Goal: Book appointment/travel/reservation

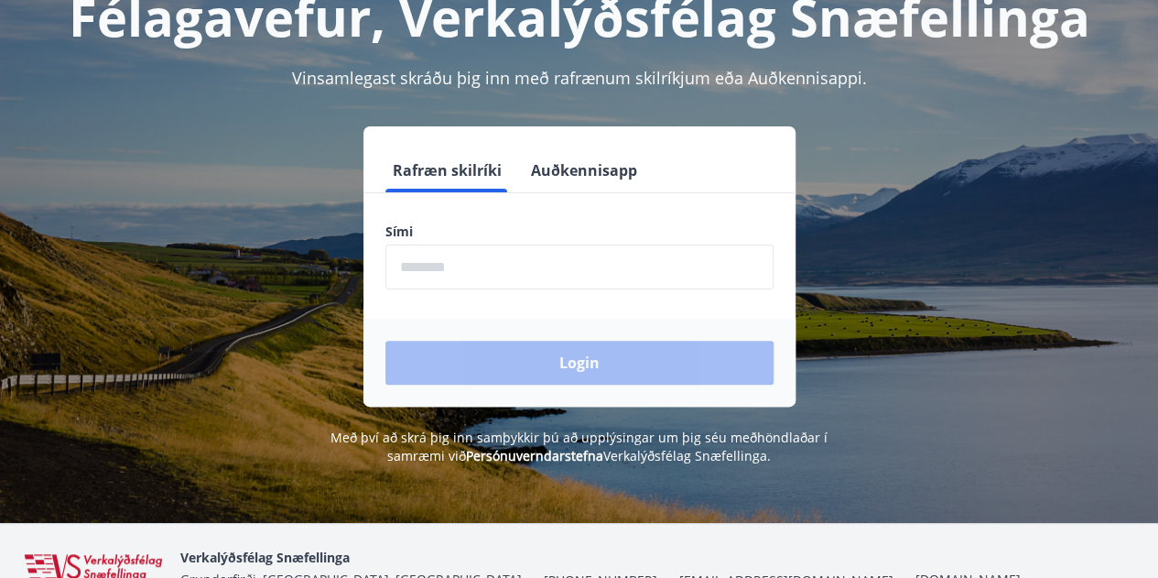
scroll to position [130, 0]
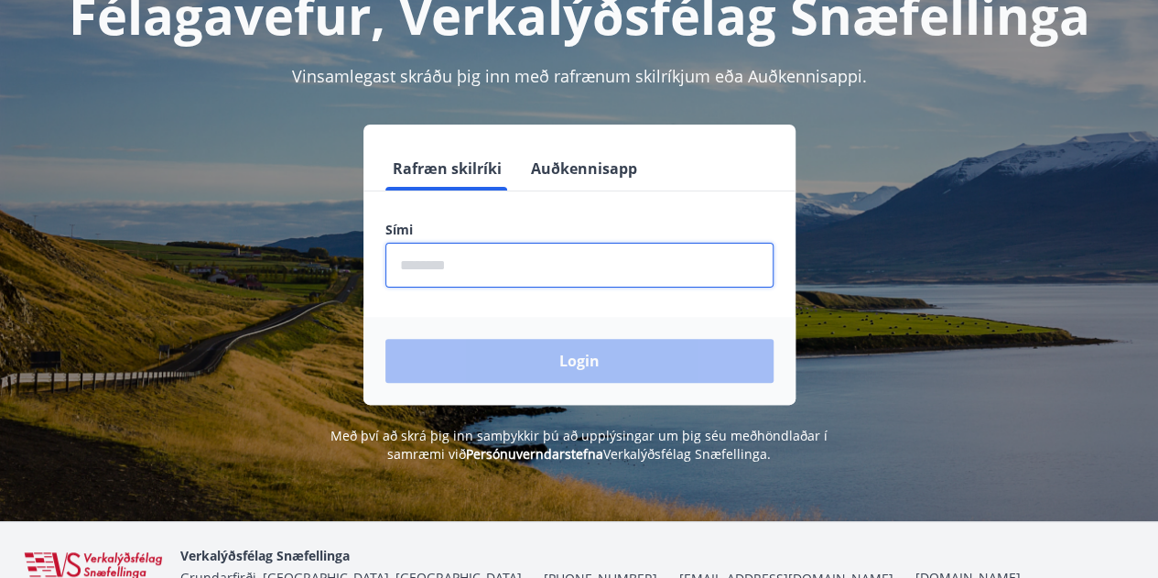
click at [516, 263] on input "phone" at bounding box center [580, 265] width 388 height 45
type input "********"
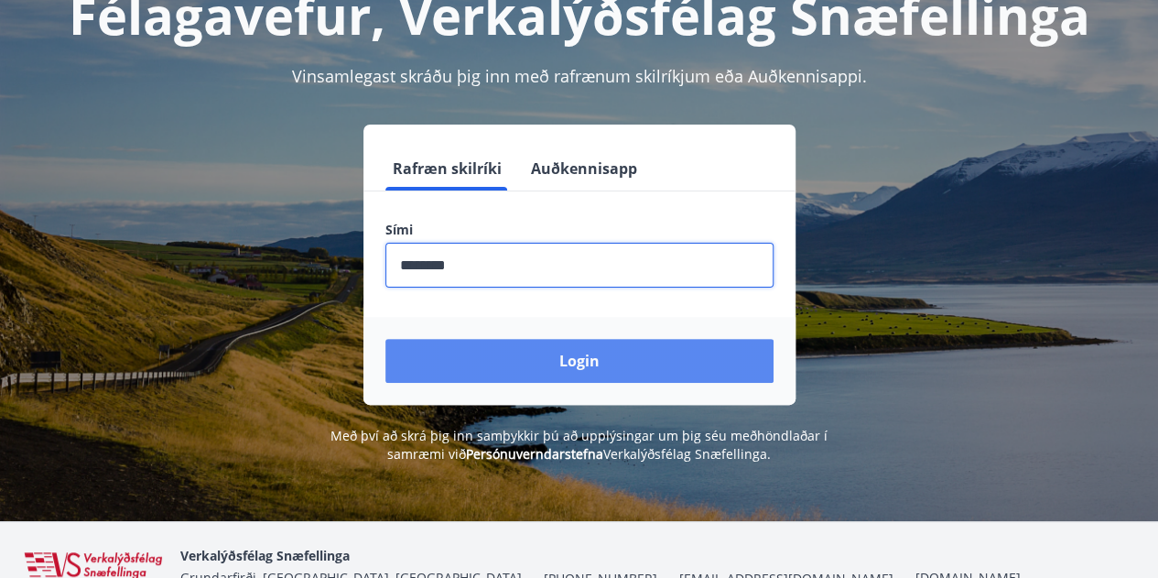
click at [581, 357] on button "Login" at bounding box center [580, 361] width 388 height 44
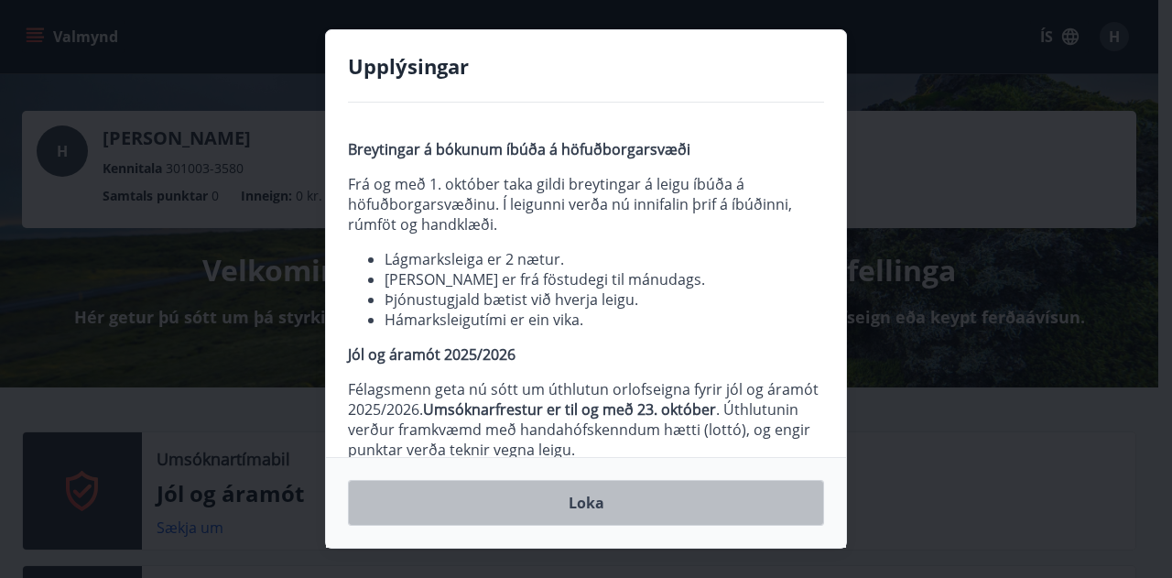
click at [599, 495] on button "Loka" at bounding box center [586, 503] width 476 height 46
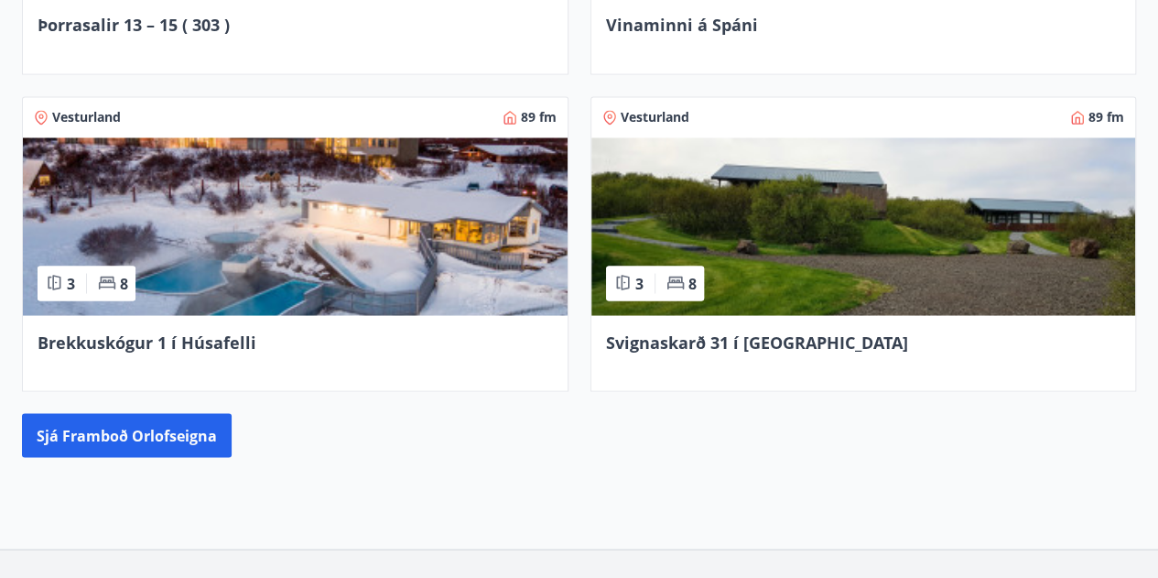
scroll to position [1586, 0]
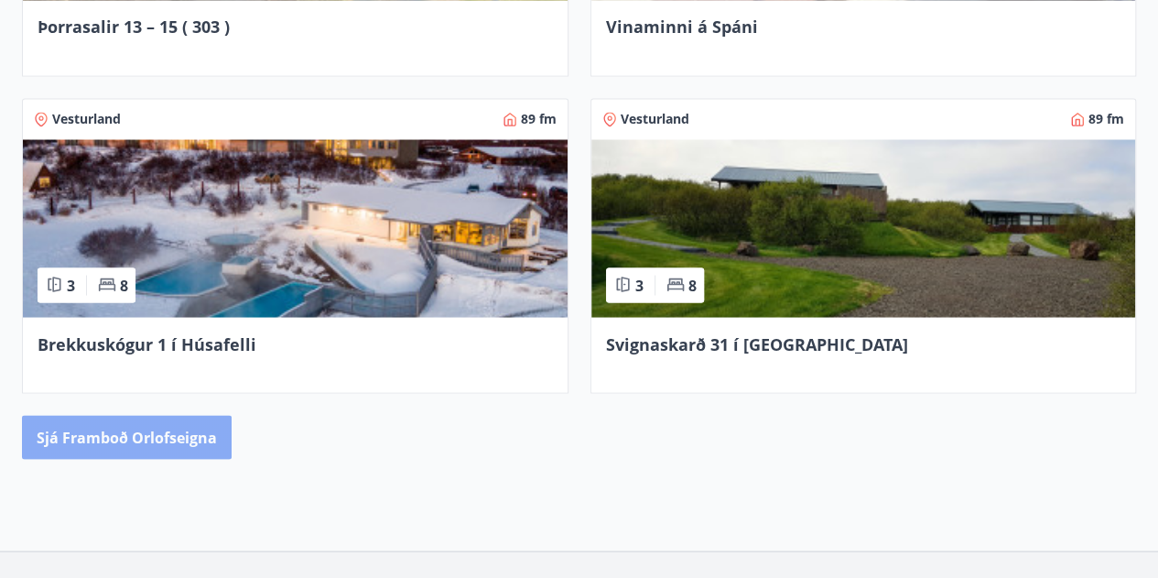
click at [196, 448] on button "Sjá framboð orlofseigna" at bounding box center [127, 437] width 210 height 44
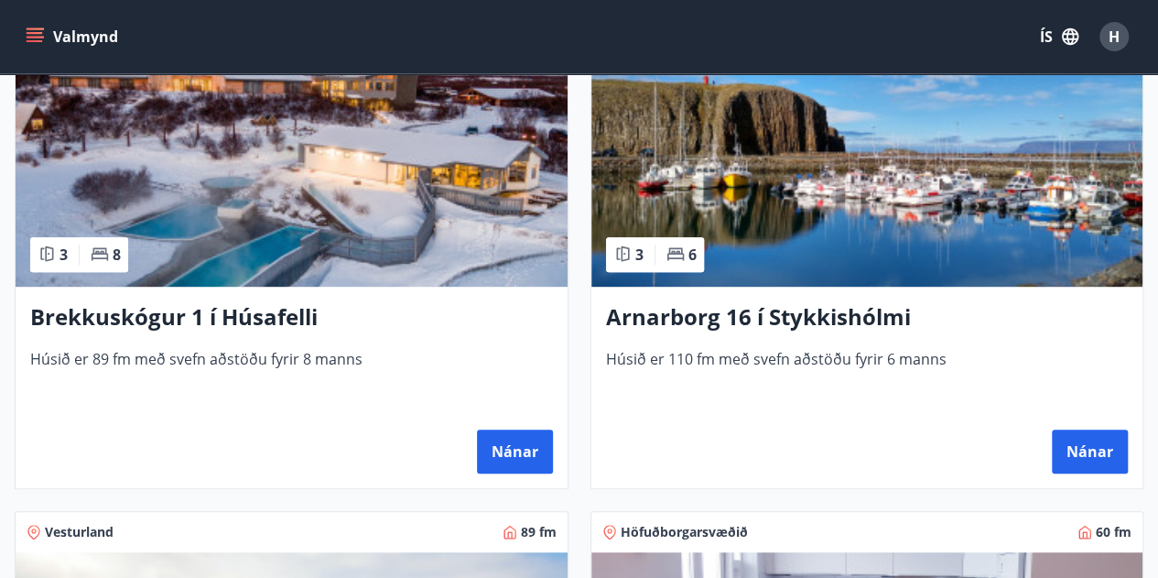
click at [832, 361] on span "Húsið er 110 fm með svefn aðstöðu fyrir 6 manns" at bounding box center [867, 379] width 523 height 60
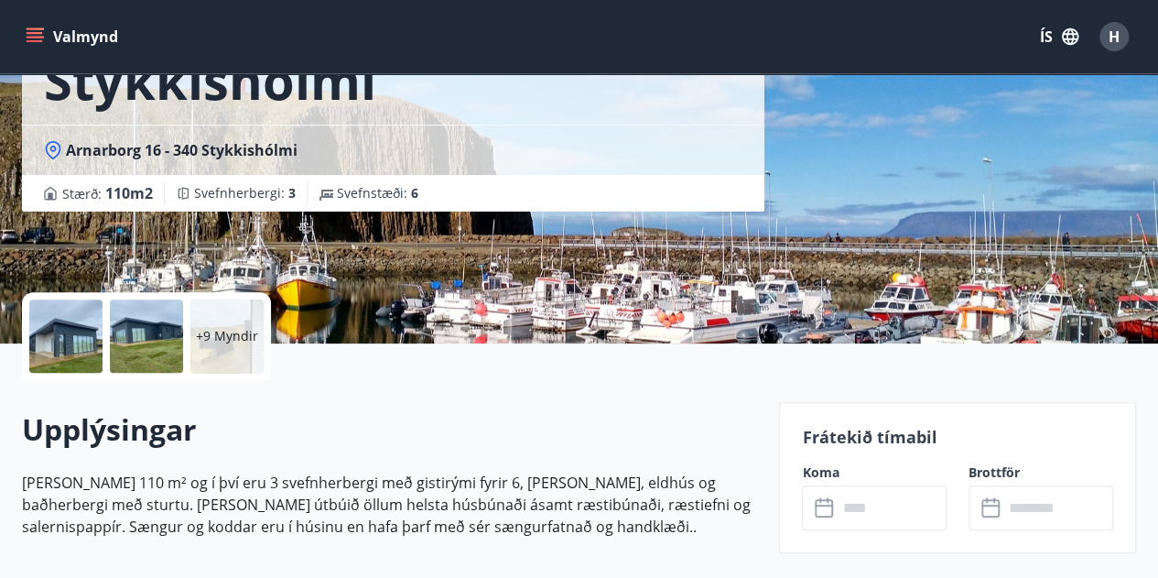
scroll to position [207, 0]
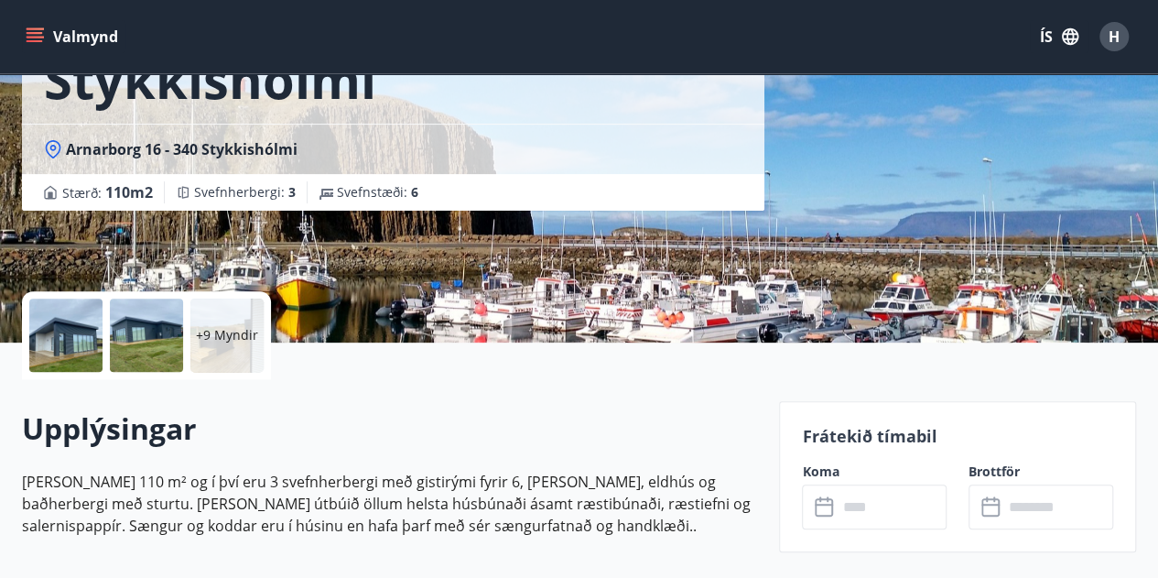
click at [69, 332] on div at bounding box center [65, 335] width 73 height 73
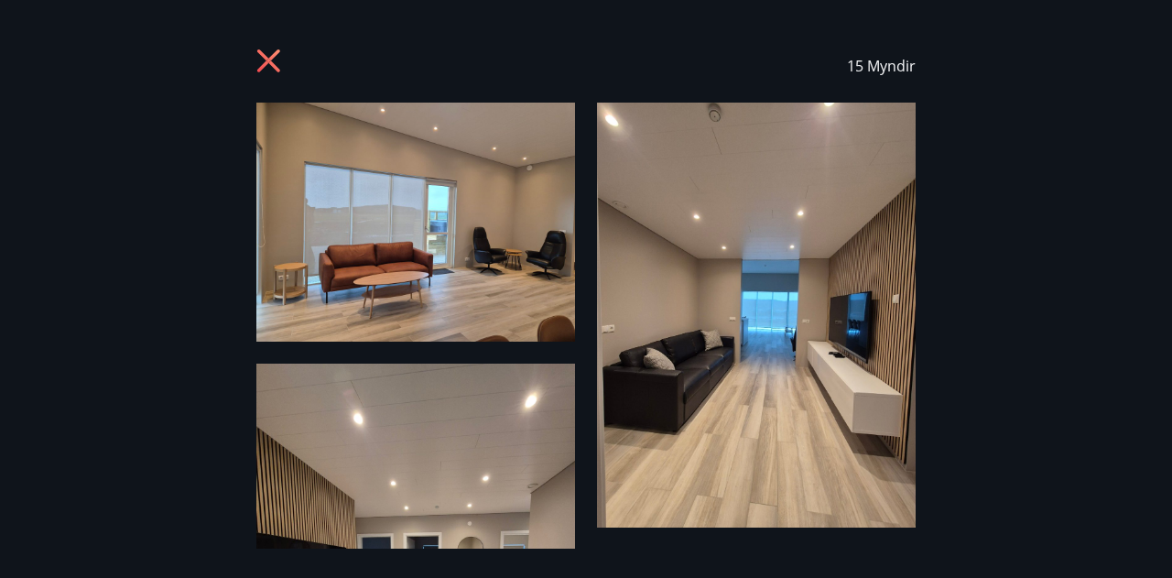
click at [272, 63] on icon at bounding box center [268, 60] width 23 height 23
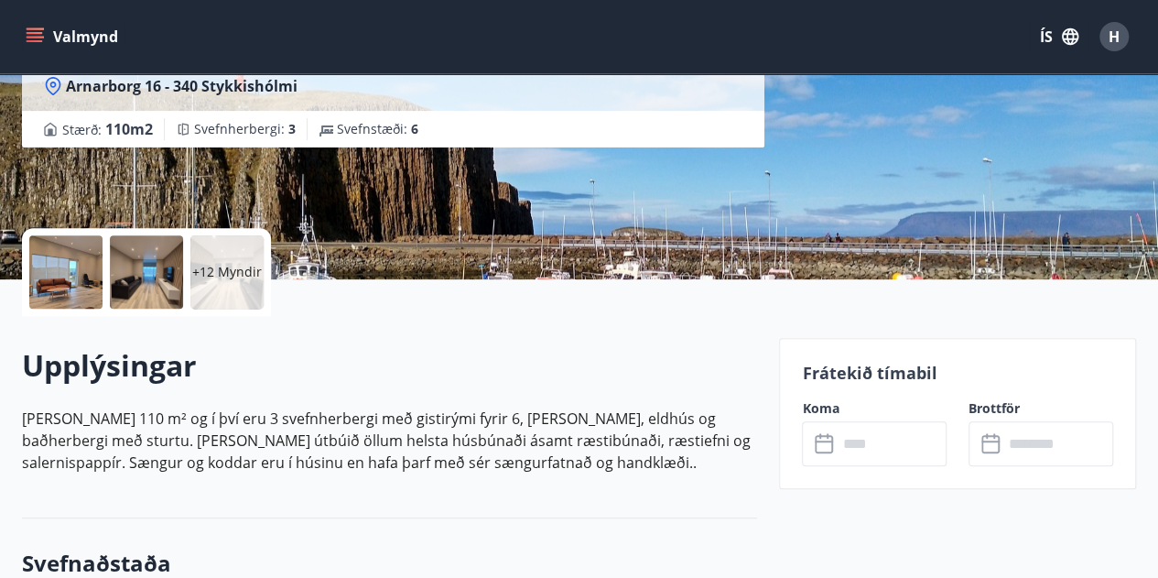
scroll to position [415, 0]
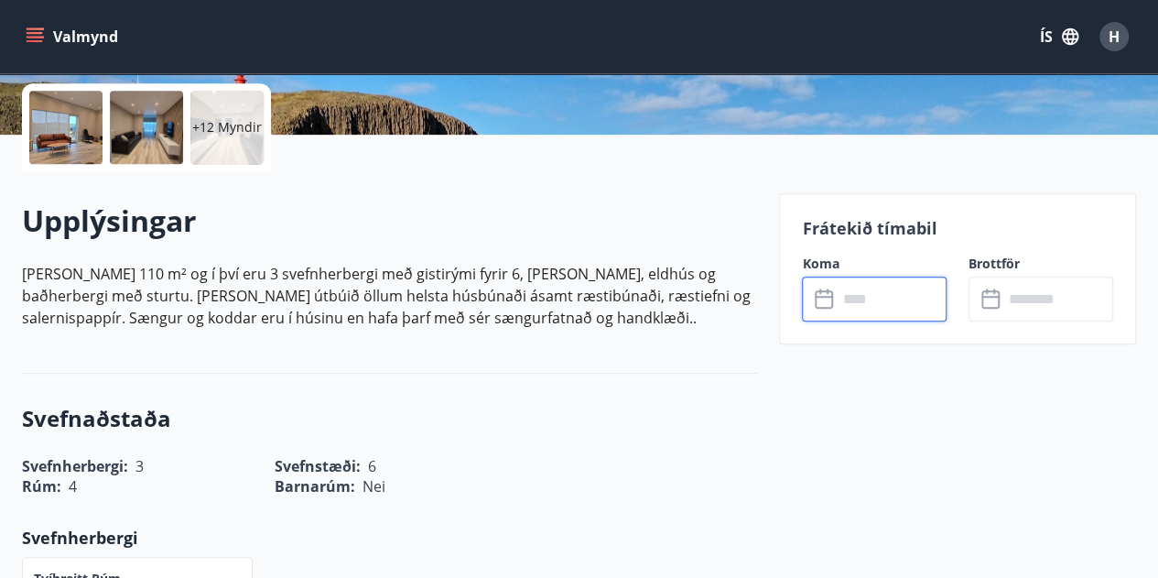
click at [879, 287] on input "text" at bounding box center [892, 299] width 110 height 45
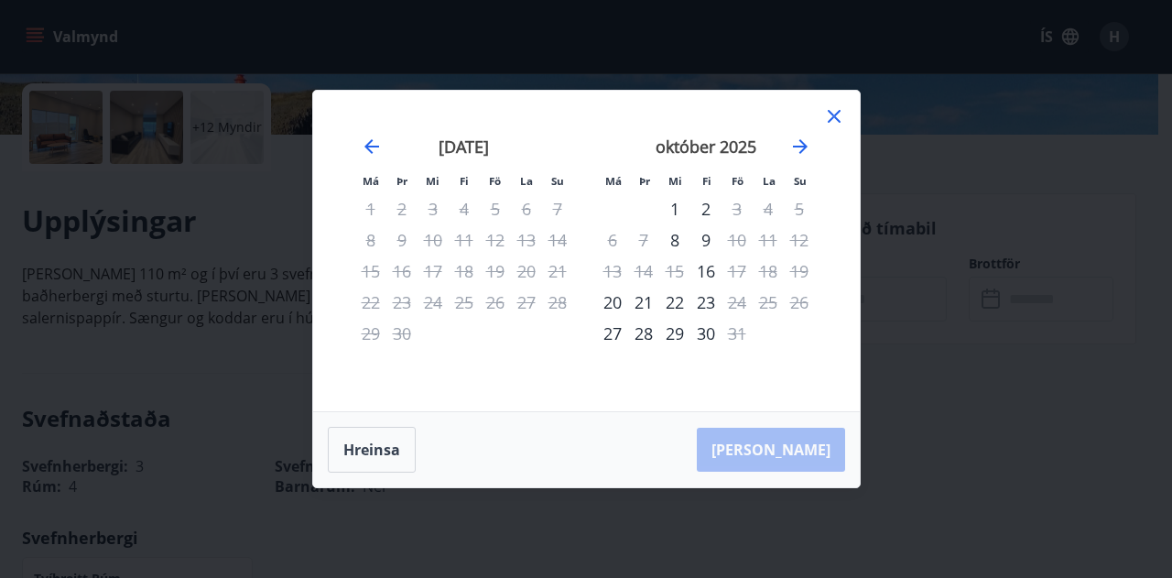
click at [708, 336] on div "30" at bounding box center [705, 333] width 31 height 31
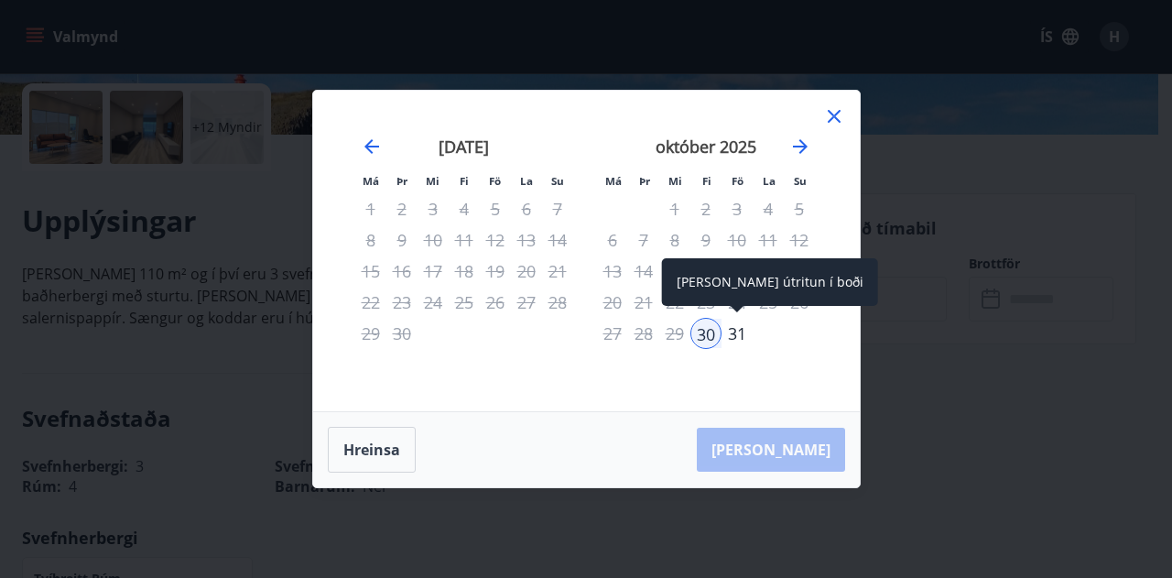
click at [735, 338] on div "31" at bounding box center [737, 333] width 31 height 31
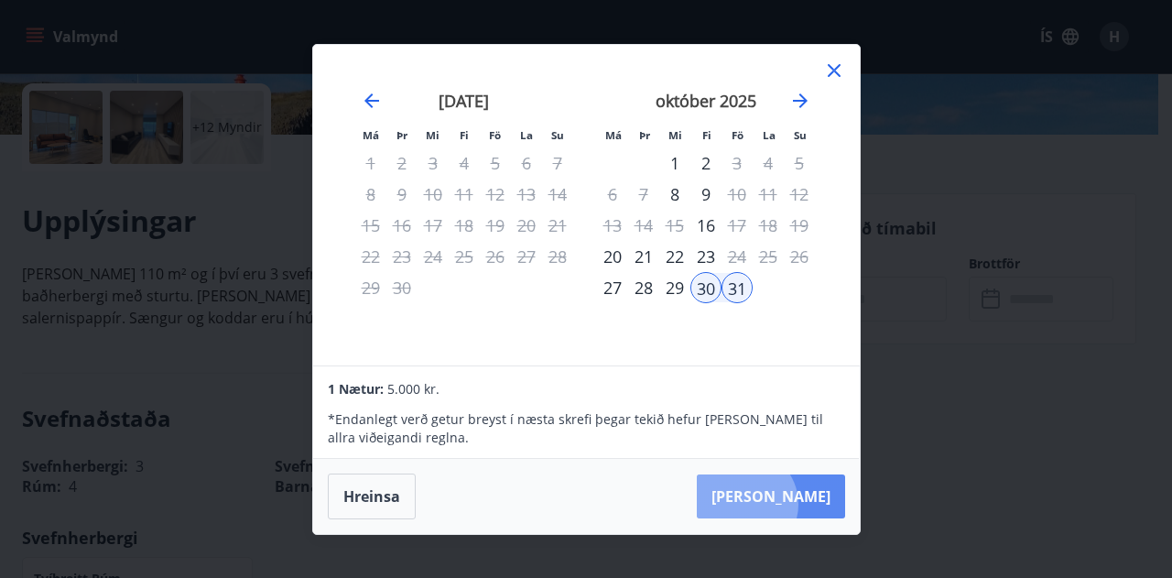
click at [800, 504] on button "[PERSON_NAME]" at bounding box center [771, 496] width 148 height 44
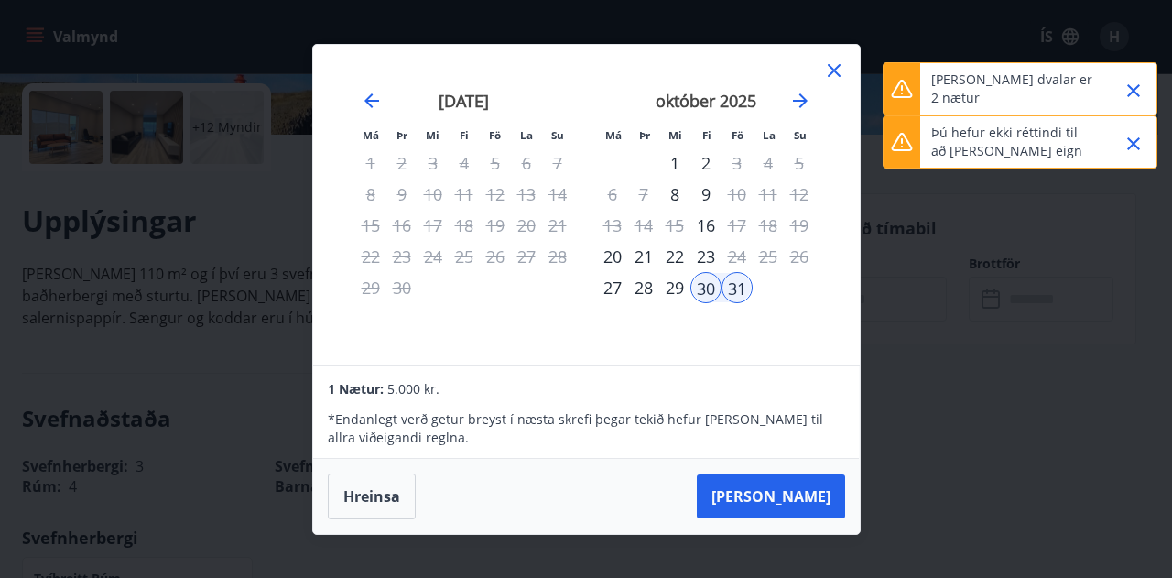
click at [1135, 92] on icon "Close" at bounding box center [1134, 91] width 22 height 22
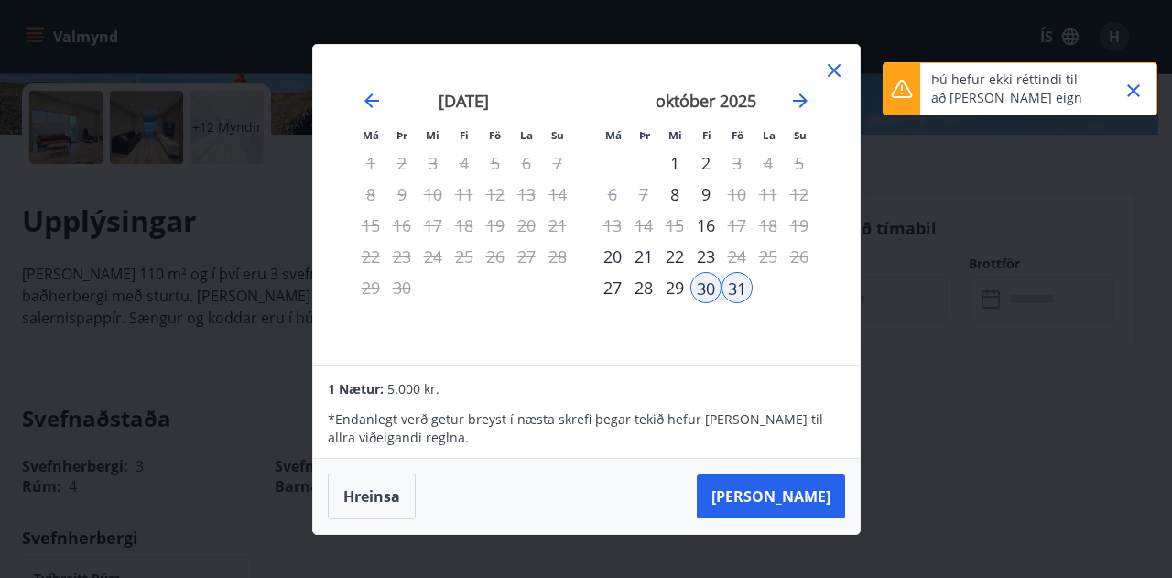
click at [1132, 92] on icon "Close" at bounding box center [1133, 90] width 13 height 13
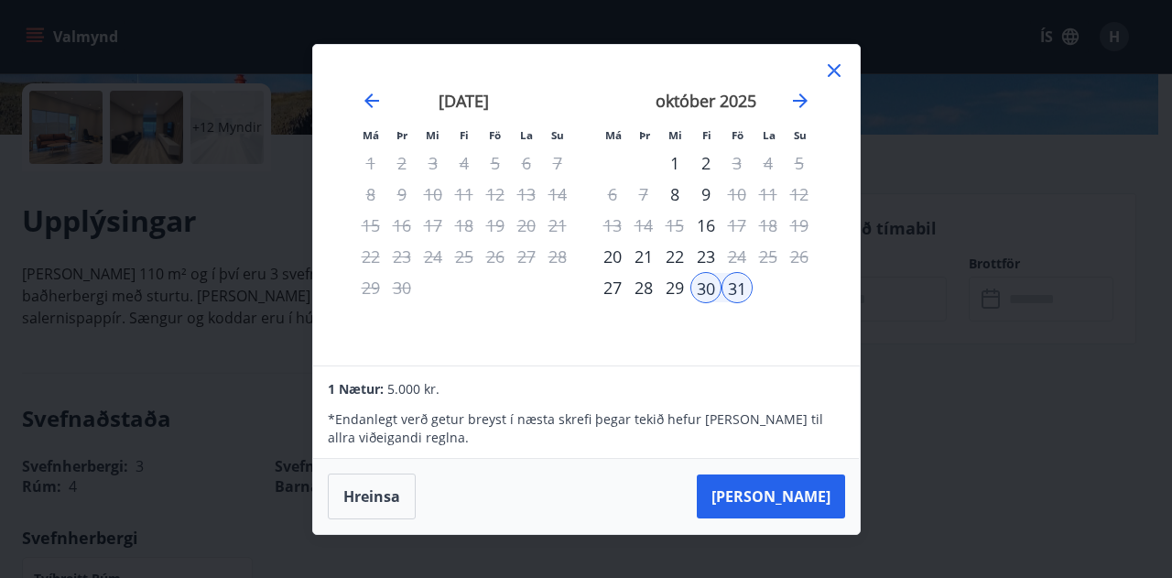
click at [681, 288] on div "29" at bounding box center [674, 287] width 31 height 31
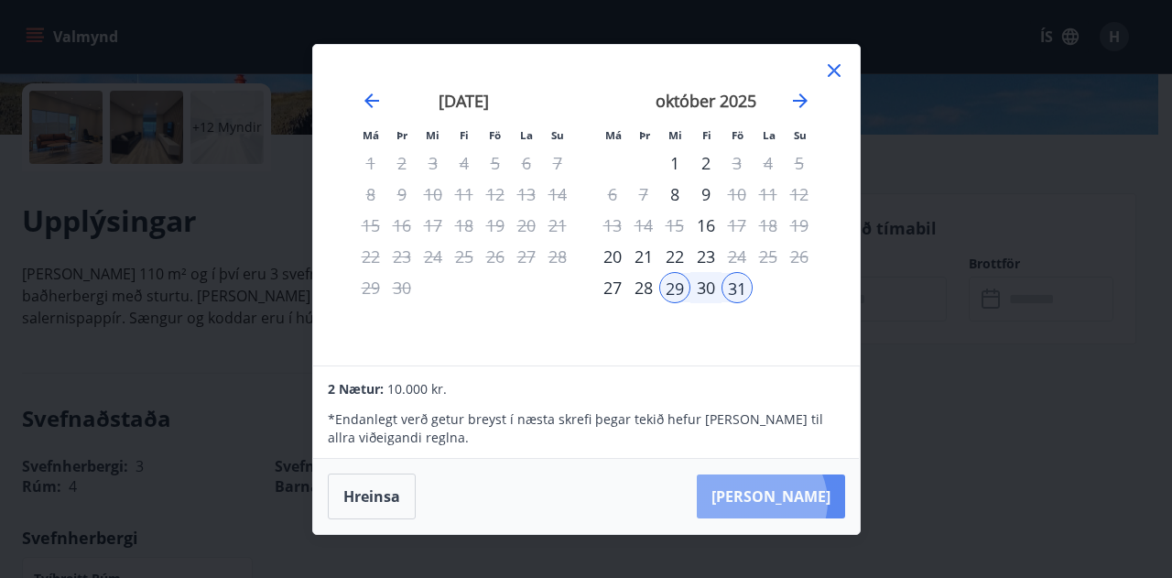
click at [817, 501] on button "[PERSON_NAME]" at bounding box center [771, 496] width 148 height 44
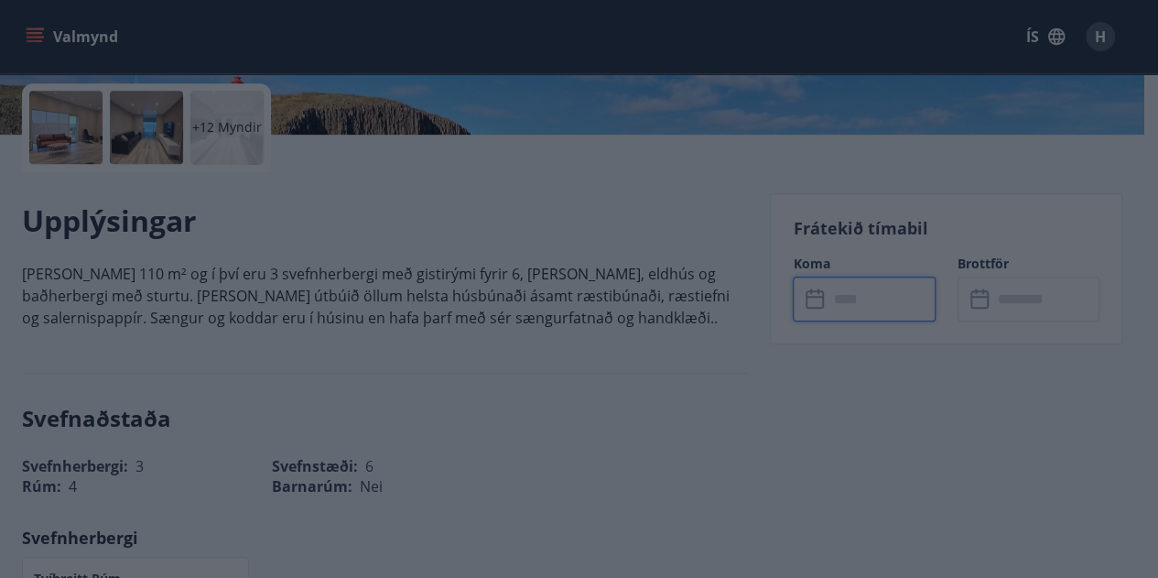
type input "******"
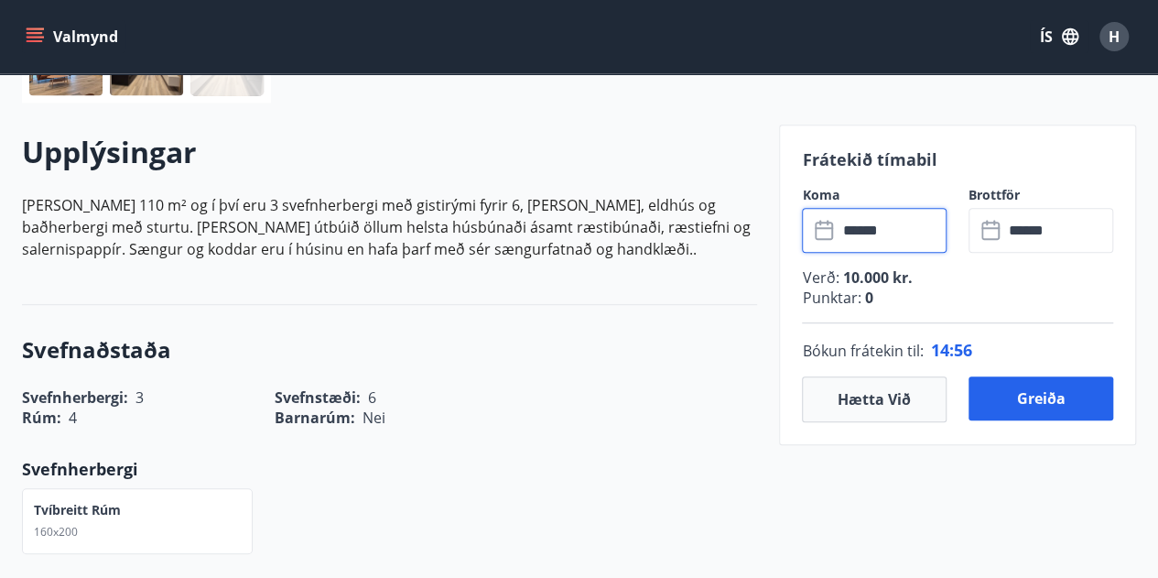
scroll to position [495, 0]
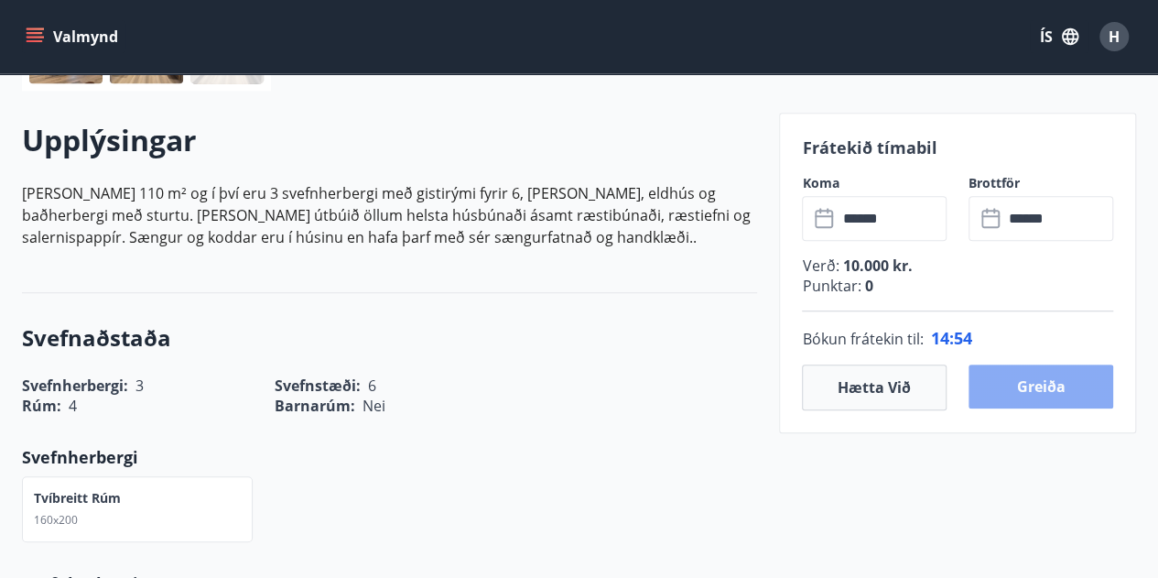
click at [1038, 393] on button "Greiða" at bounding box center [1041, 386] width 145 height 44
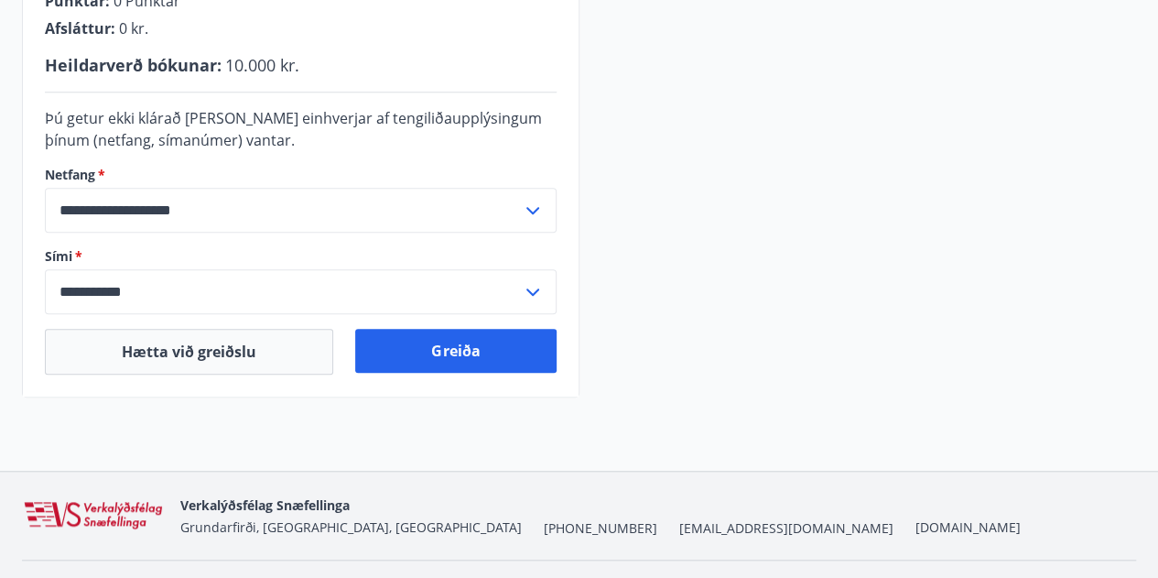
scroll to position [564, 0]
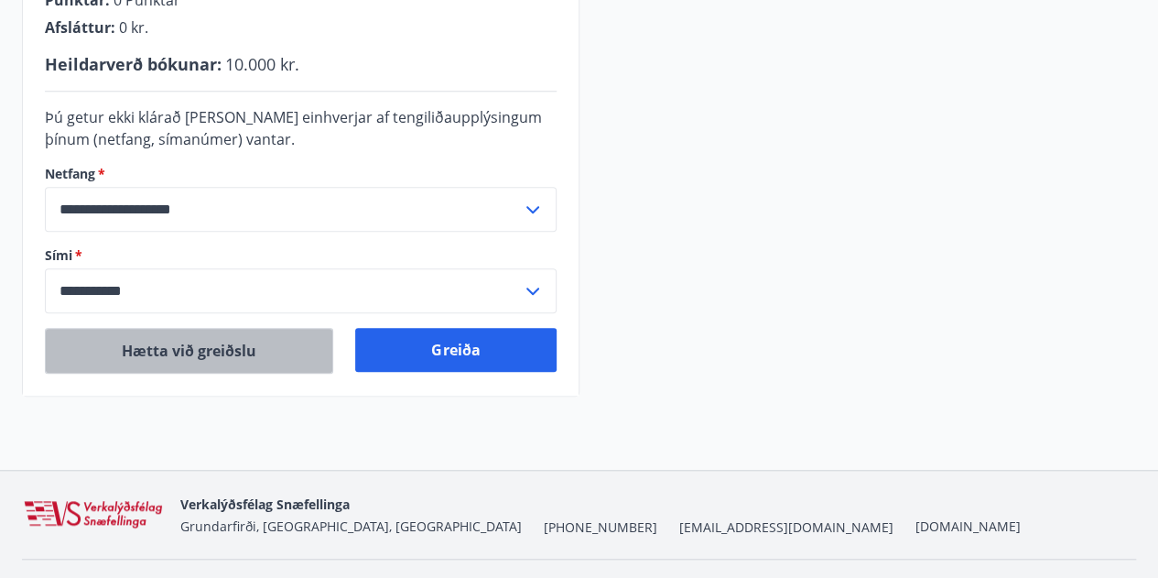
click at [165, 356] on button "Hætta við greiðslu" at bounding box center [189, 351] width 288 height 46
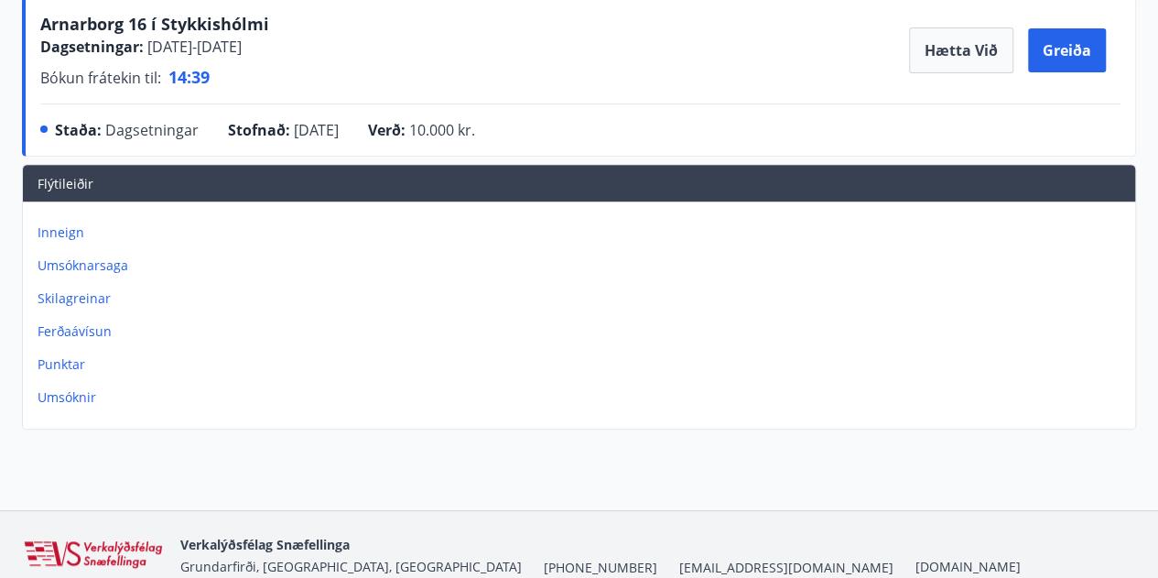
scroll to position [290, 0]
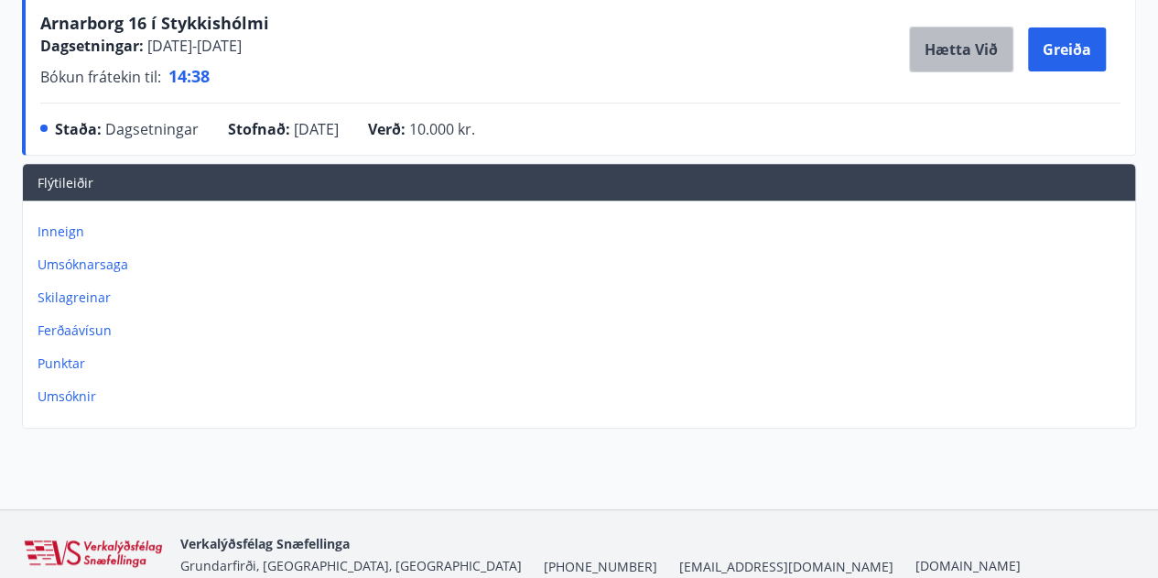
click at [956, 53] on button "Hætta við" at bounding box center [961, 50] width 104 height 46
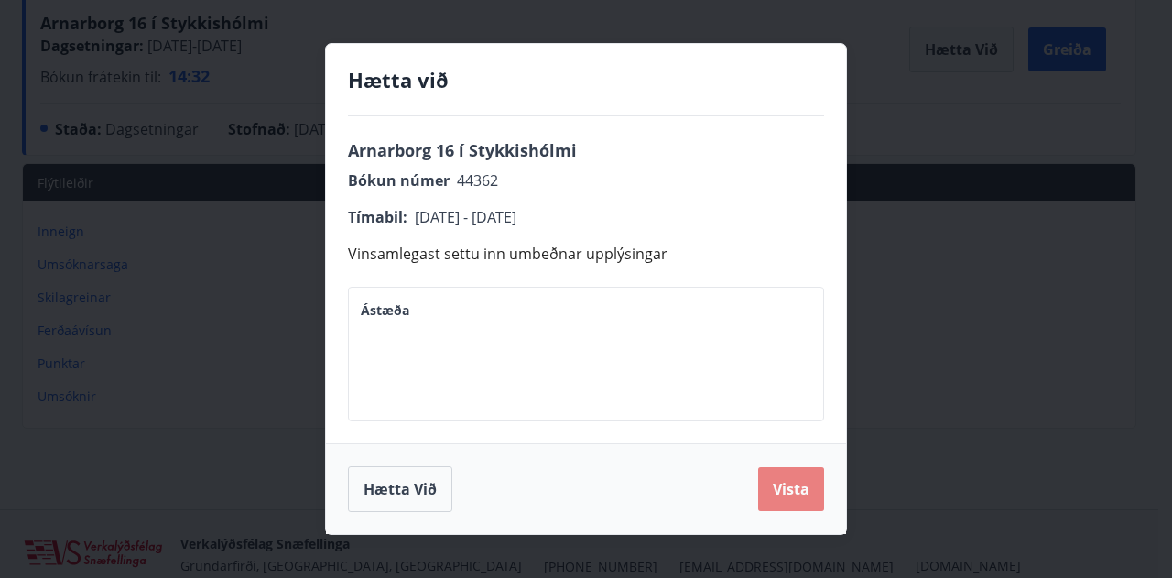
click at [778, 479] on button "Vista" at bounding box center [791, 489] width 66 height 44
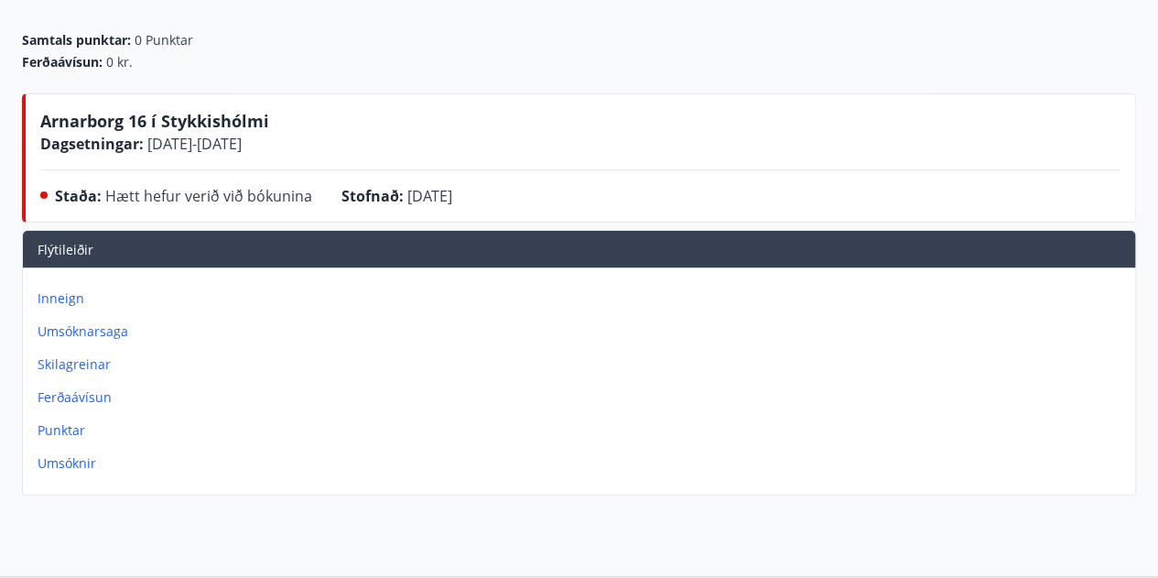
scroll to position [0, 0]
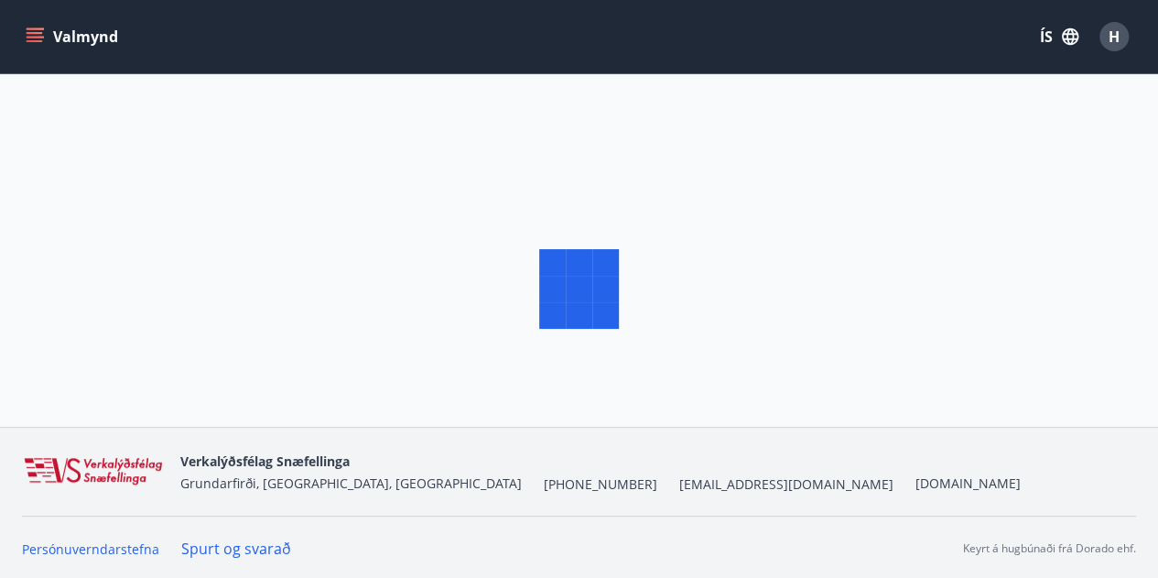
scroll to position [2, 0]
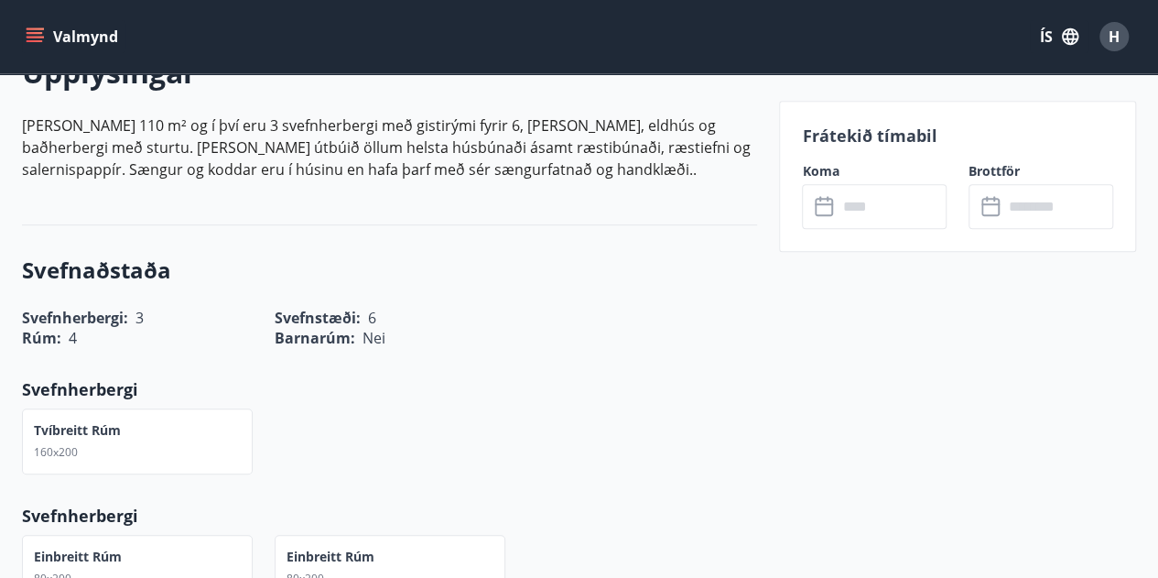
scroll to position [564, 0]
click at [819, 215] on icon at bounding box center [824, 207] width 18 height 18
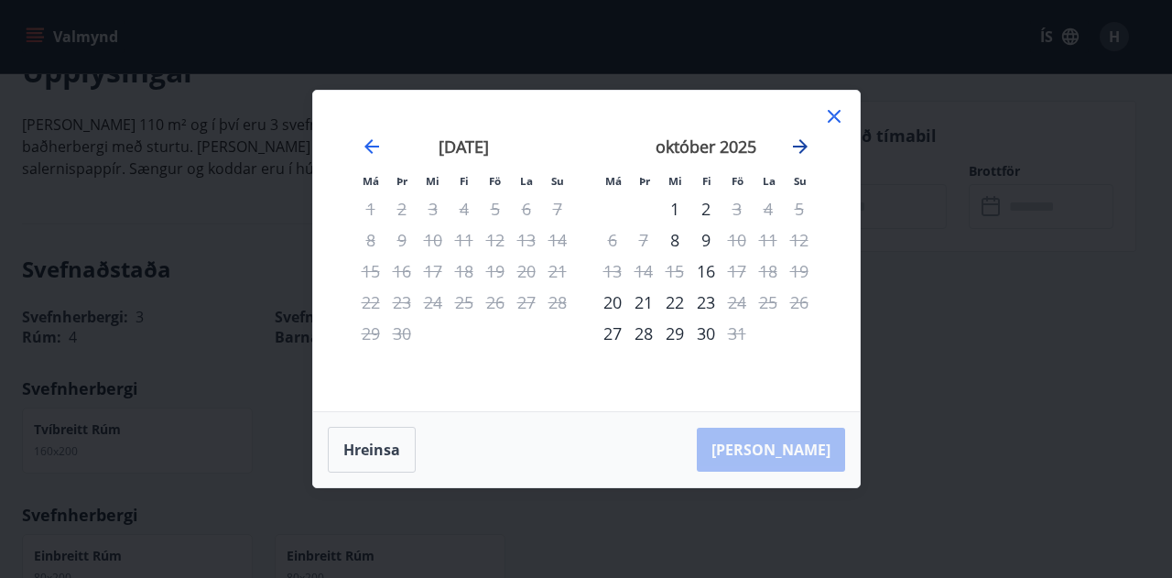
click at [805, 151] on icon "Move forward to switch to the next month." at bounding box center [800, 147] width 22 height 22
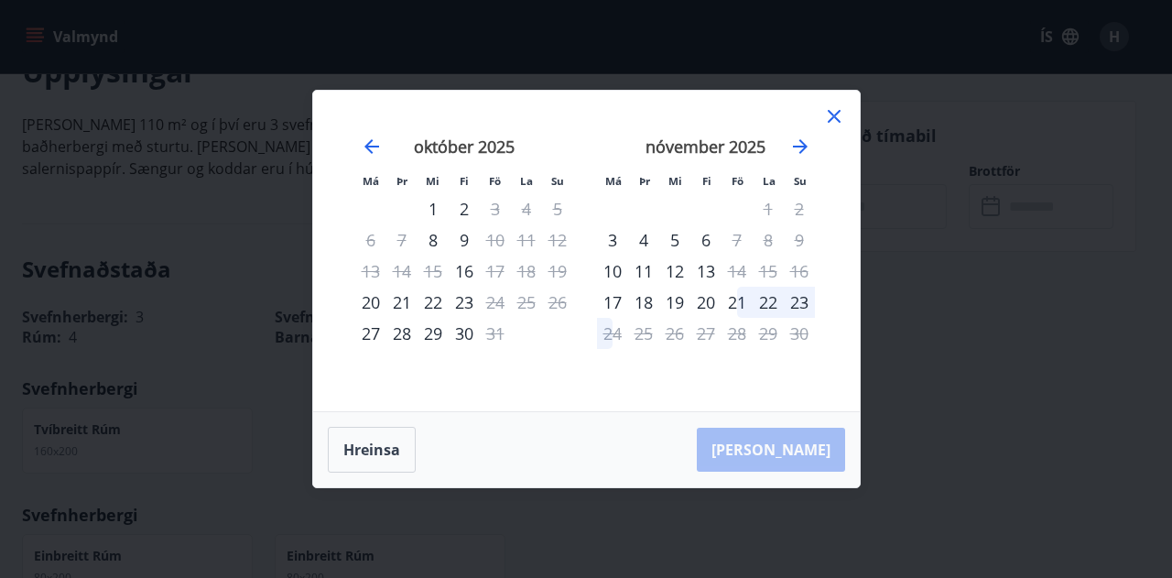
click at [832, 124] on icon at bounding box center [834, 116] width 22 height 22
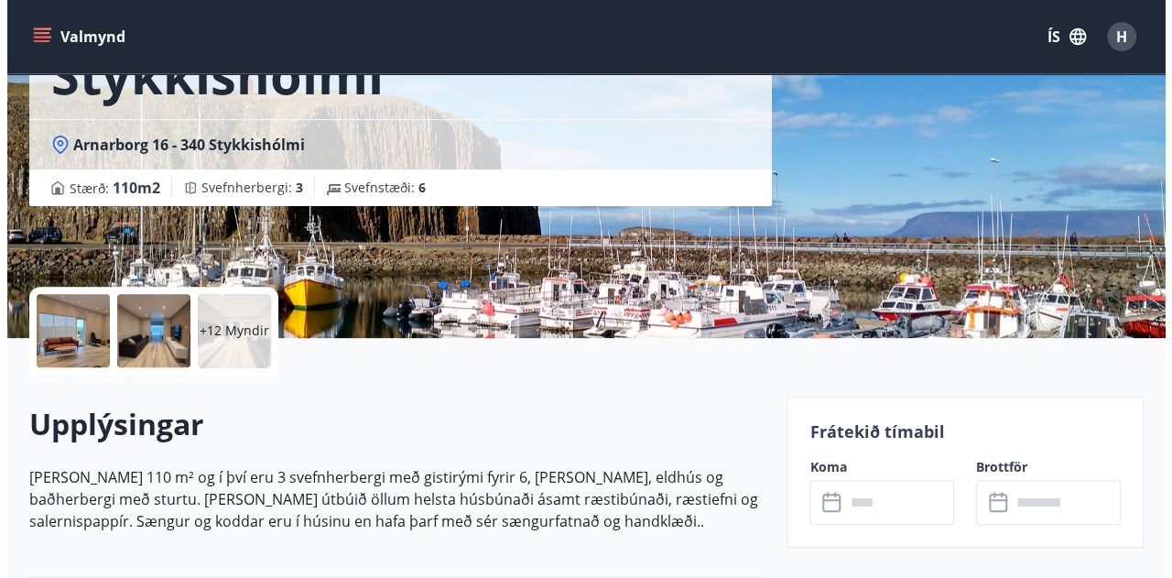
scroll to position [185, 0]
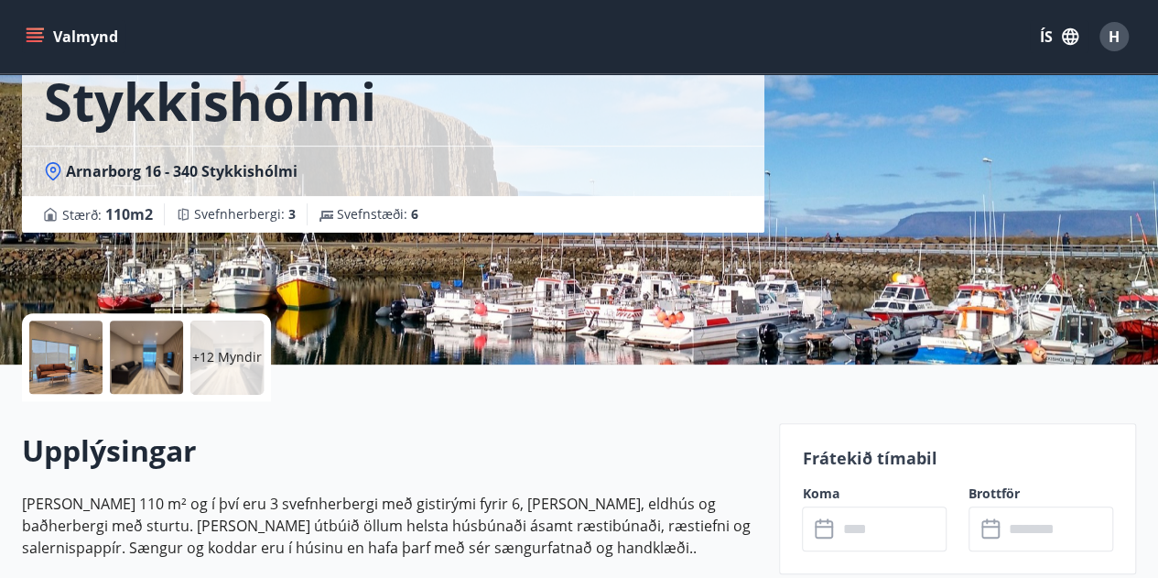
click at [84, 364] on div at bounding box center [65, 357] width 73 height 73
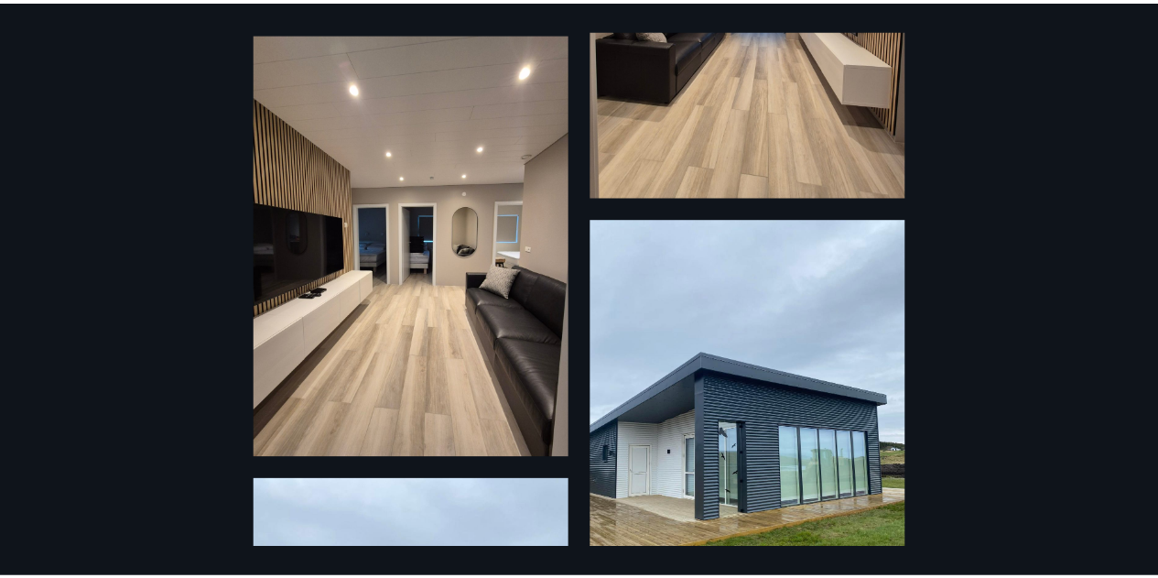
scroll to position [0, 0]
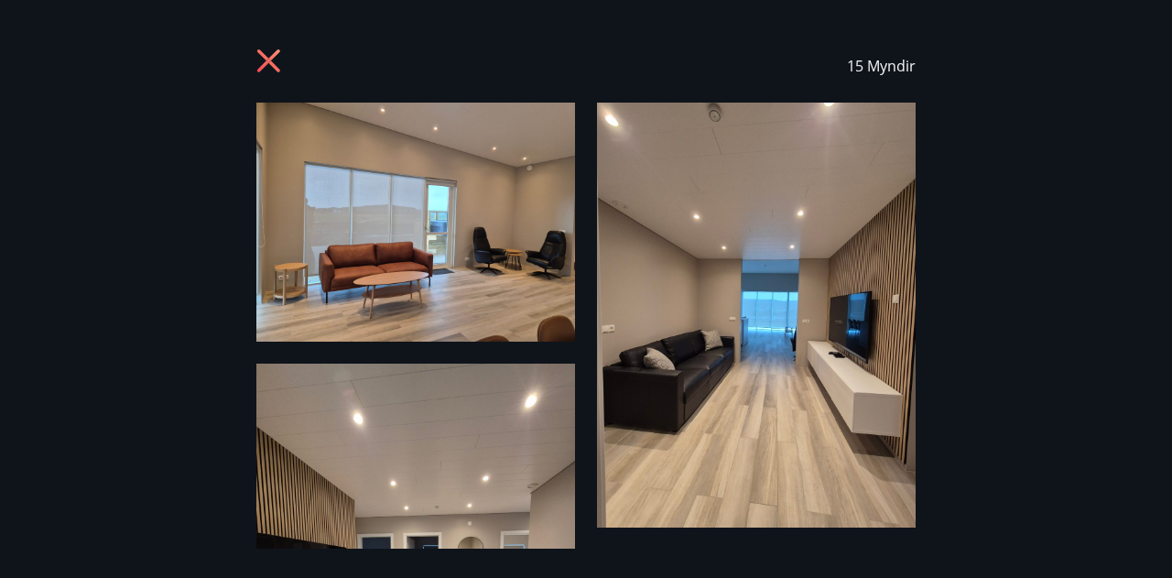
click at [282, 60] on icon at bounding box center [270, 63] width 29 height 29
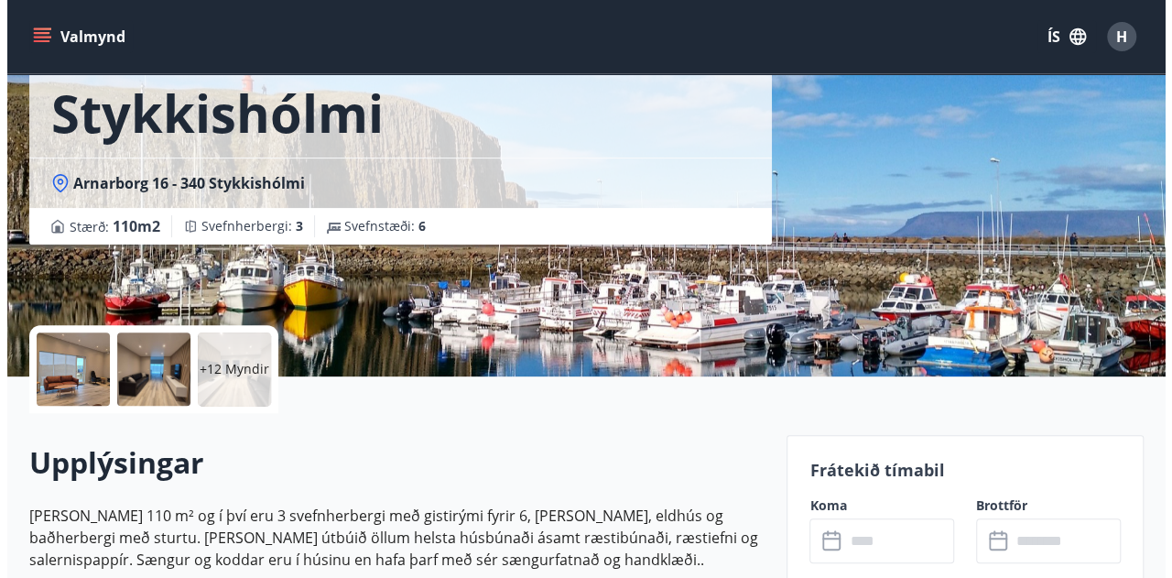
scroll to position [168, 0]
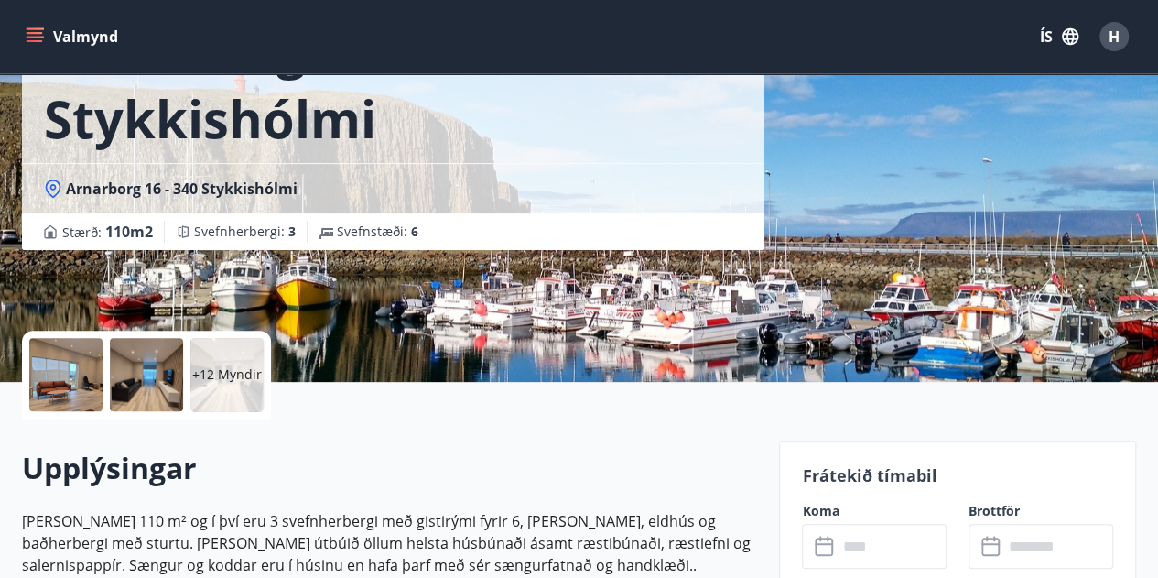
click at [79, 387] on div at bounding box center [65, 374] width 73 height 73
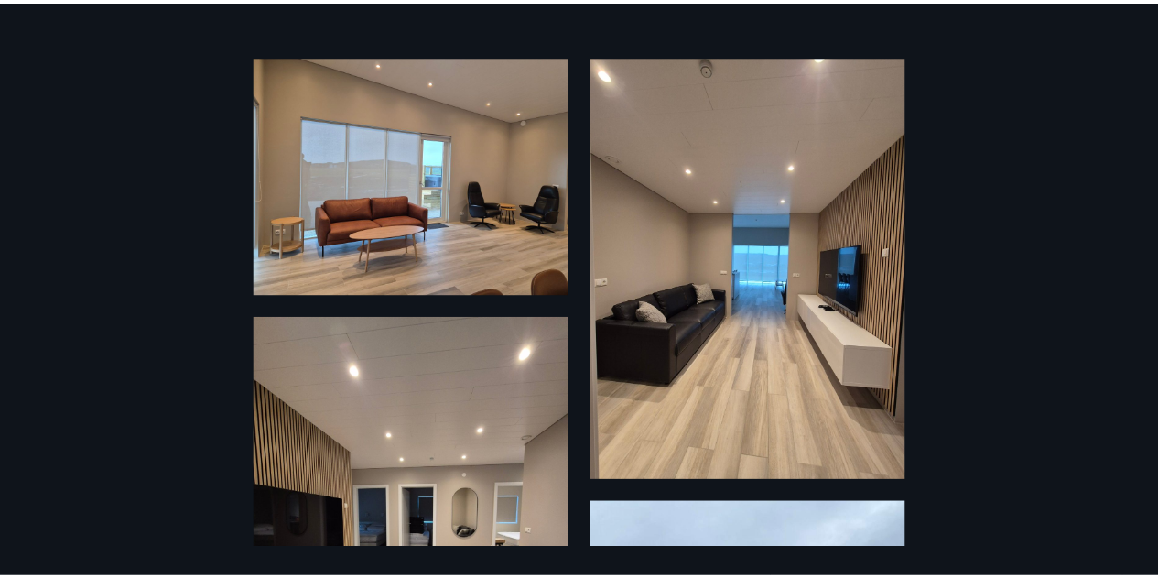
scroll to position [0, 0]
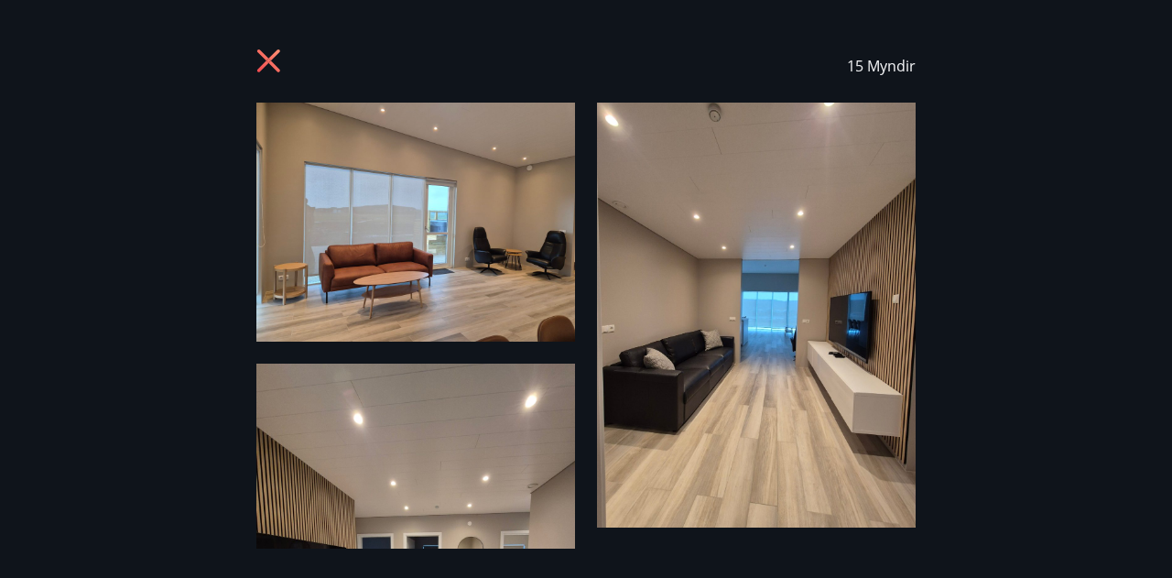
click at [280, 58] on icon at bounding box center [270, 63] width 29 height 29
